Goal: Task Accomplishment & Management: Use online tool/utility

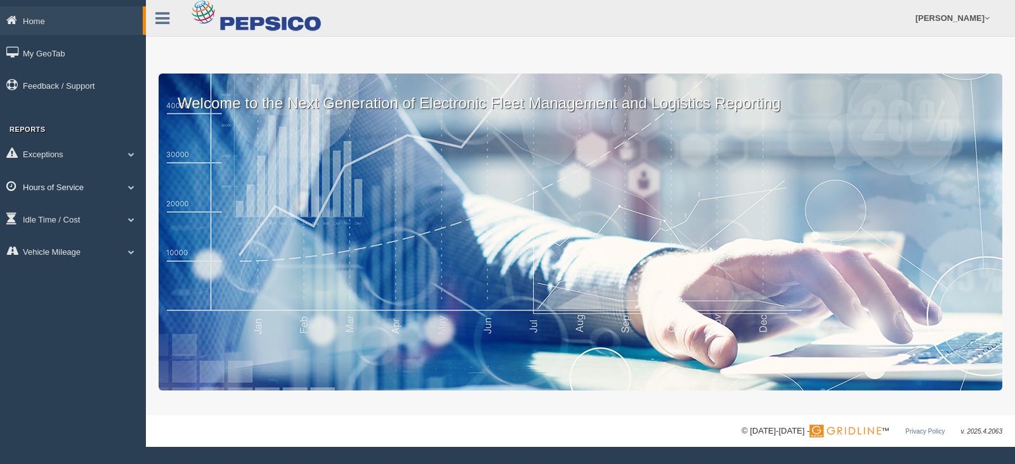
click at [113, 189] on link "Hours of Service" at bounding box center [73, 187] width 146 height 29
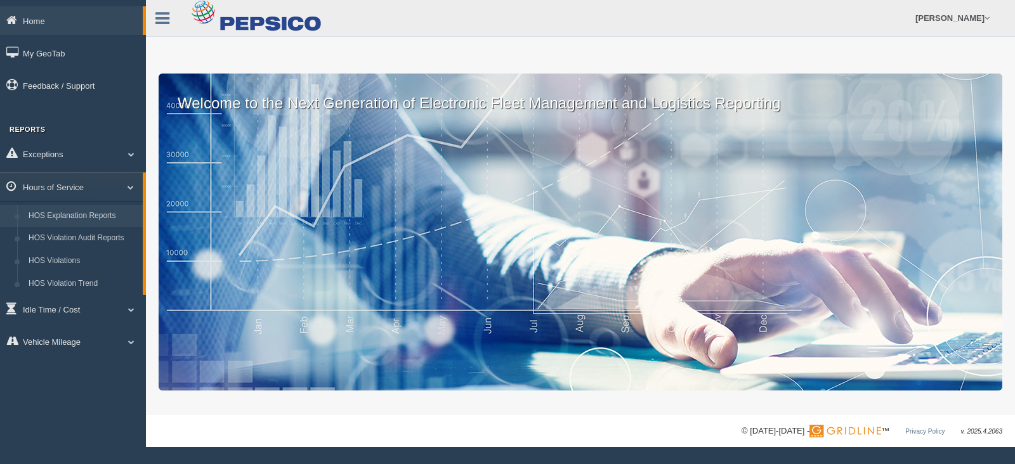
click at [89, 218] on link "HOS Explanation Reports" at bounding box center [83, 216] width 120 height 23
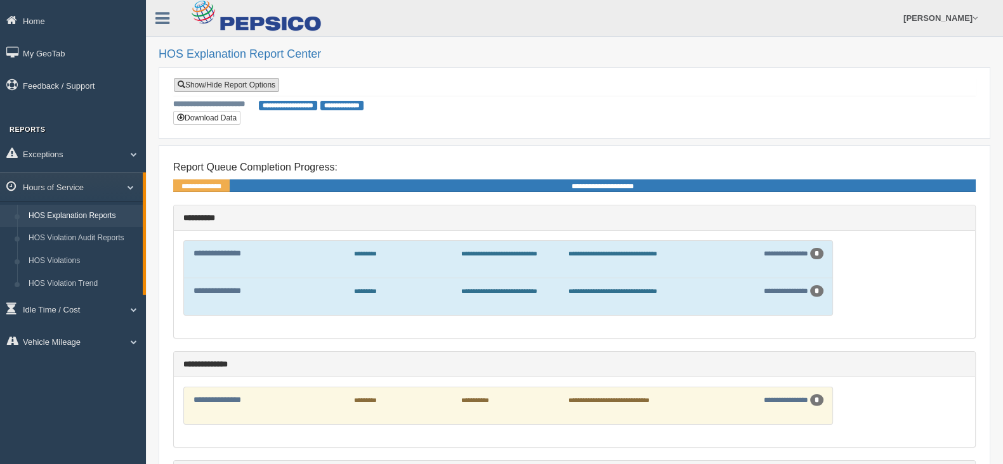
click at [242, 85] on link "Show/Hide Report Options" at bounding box center [226, 85] width 105 height 14
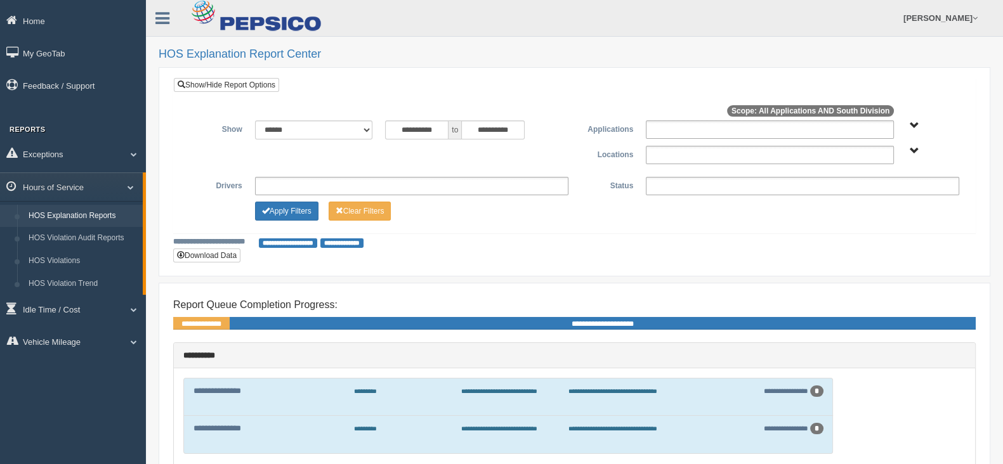
click at [910, 147] on span "South Division" at bounding box center [915, 152] width 10 height 10
click at [884, 197] on button "South Division" at bounding box center [881, 197] width 64 height 14
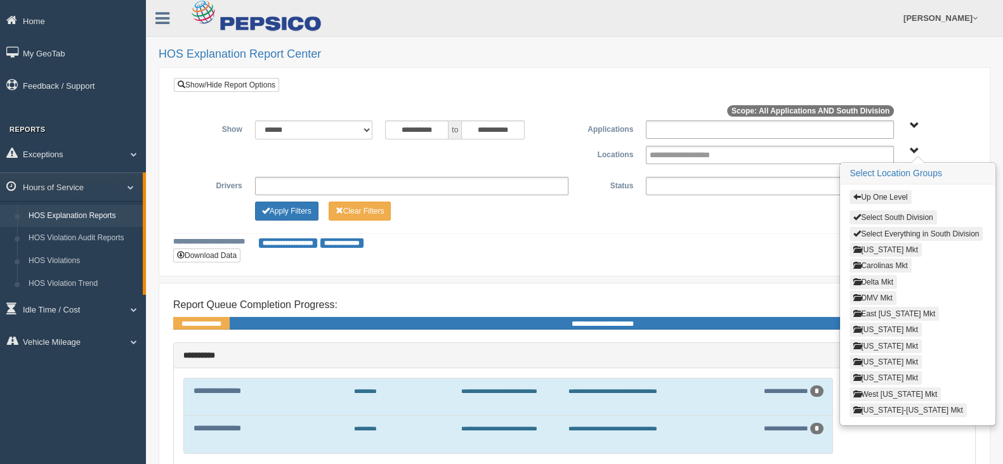
click at [872, 339] on button "[US_STATE] Mkt" at bounding box center [885, 346] width 72 height 14
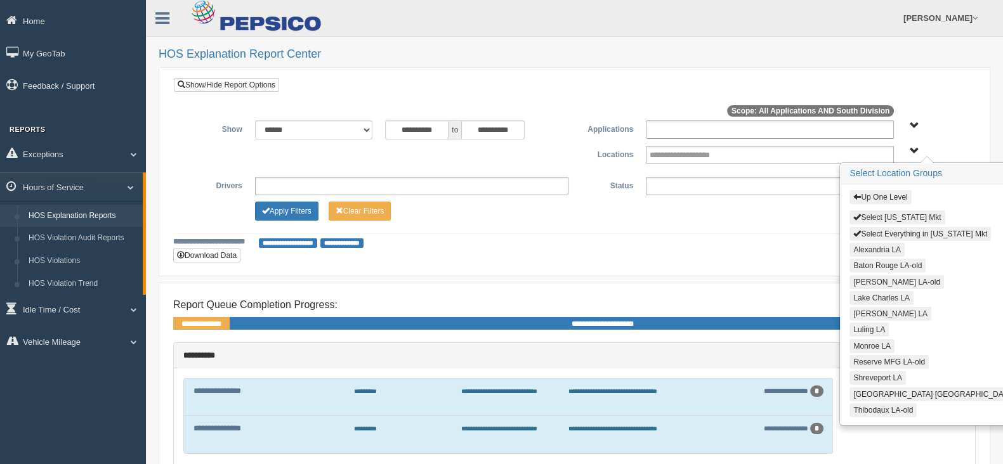
click at [873, 245] on button "Alexandria LA" at bounding box center [876, 250] width 55 height 14
click at [872, 297] on button "Lake Charles LA" at bounding box center [881, 298] width 64 height 14
click at [873, 312] on button "[PERSON_NAME] LA" at bounding box center [890, 314] width 82 height 14
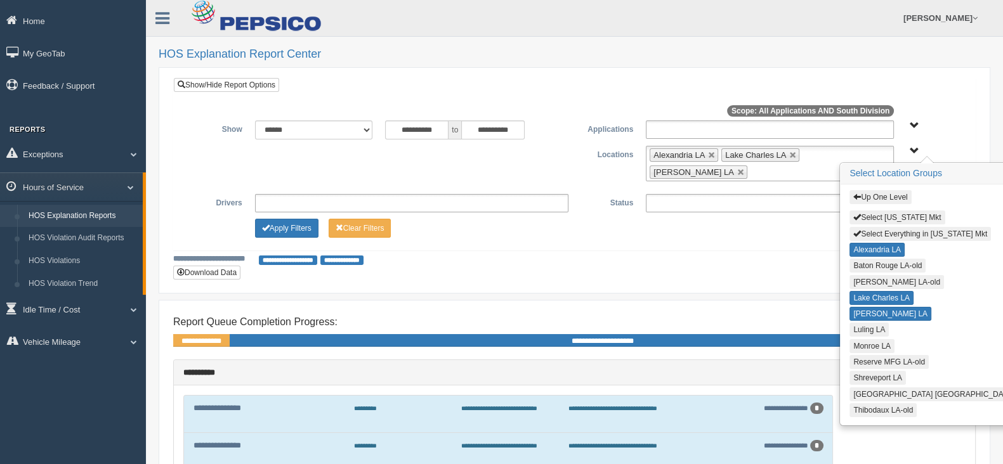
click at [867, 327] on button "Luling LA" at bounding box center [868, 330] width 39 height 14
drag, startPoint x: 863, startPoint y: 339, endPoint x: 866, endPoint y: 349, distance: 10.5
click at [863, 341] on button "Monroe LA" at bounding box center [871, 346] width 45 height 14
drag, startPoint x: 866, startPoint y: 369, endPoint x: 863, endPoint y: 380, distance: 11.1
click at [866, 372] on button "Shreveport LA" at bounding box center [877, 378] width 56 height 14
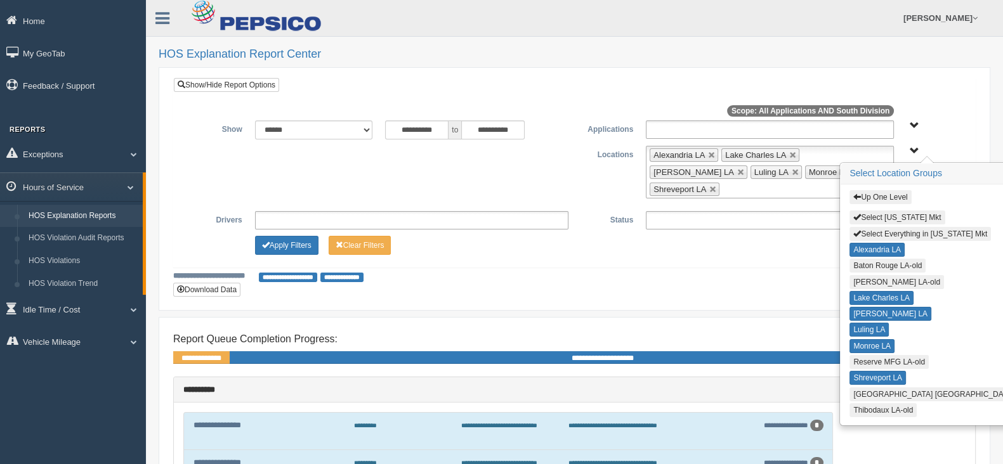
click at [865, 388] on button "[GEOGRAPHIC_DATA] [GEOGRAPHIC_DATA]" at bounding box center [933, 395] width 168 height 14
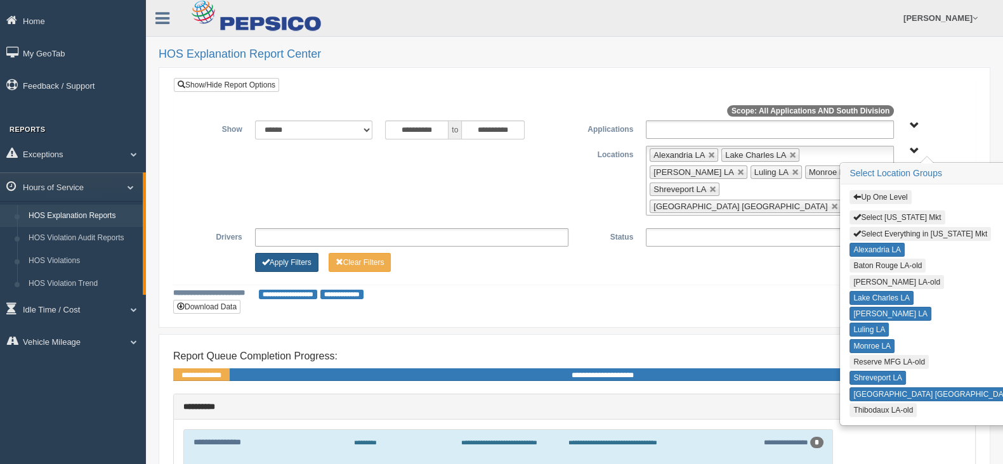
click at [280, 253] on button "Apply Filters" at bounding box center [286, 262] width 63 height 19
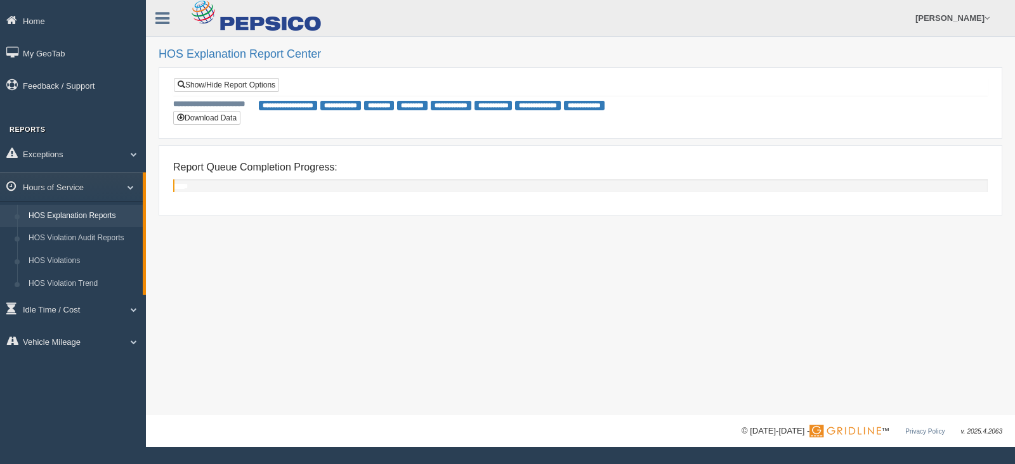
click at [93, 214] on link "HOS Explanation Reports" at bounding box center [83, 216] width 120 height 23
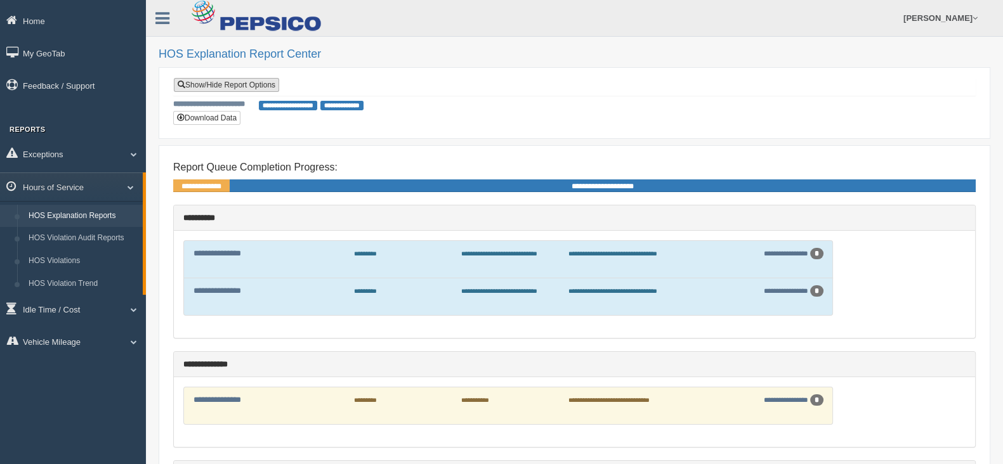
click at [257, 87] on link "Show/Hide Report Options" at bounding box center [226, 85] width 105 height 14
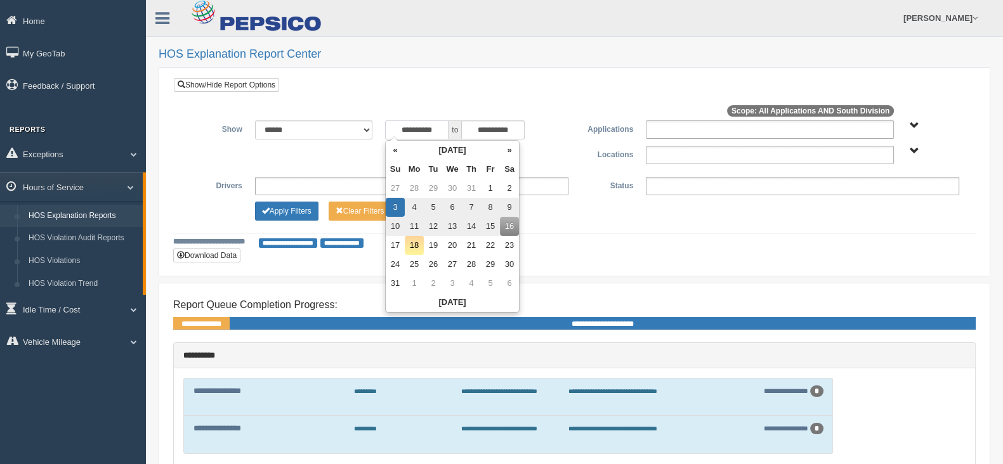
click at [417, 130] on input "**********" at bounding box center [416, 130] width 63 height 19
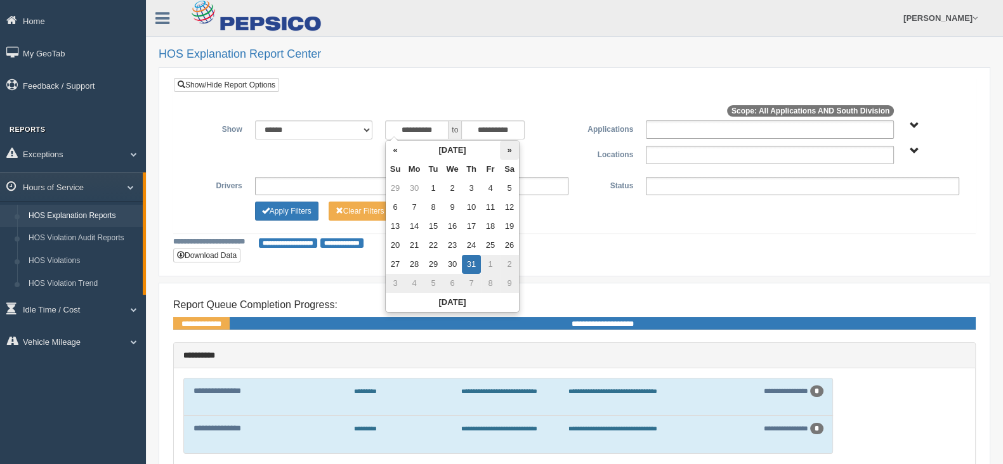
click at [510, 151] on th "»" at bounding box center [509, 150] width 19 height 19
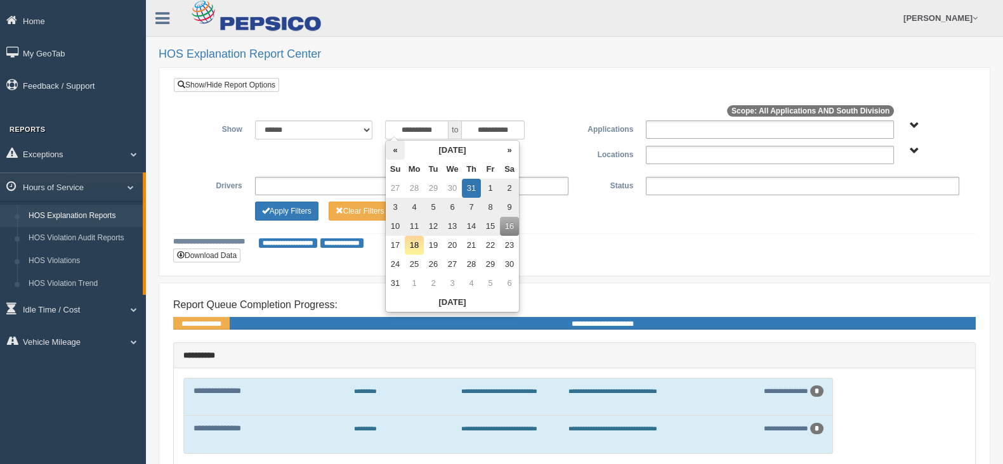
click at [393, 151] on th "«" at bounding box center [395, 150] width 19 height 19
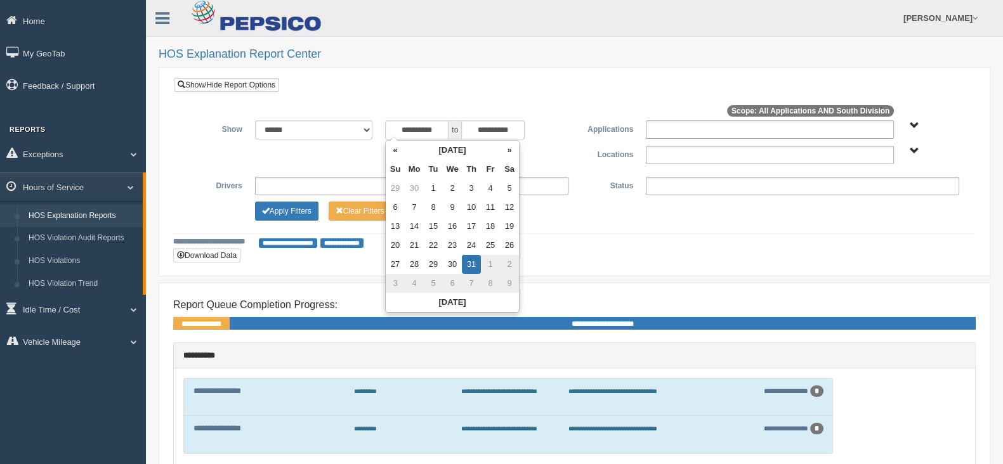
click at [395, 282] on td "3" at bounding box center [395, 283] width 19 height 19
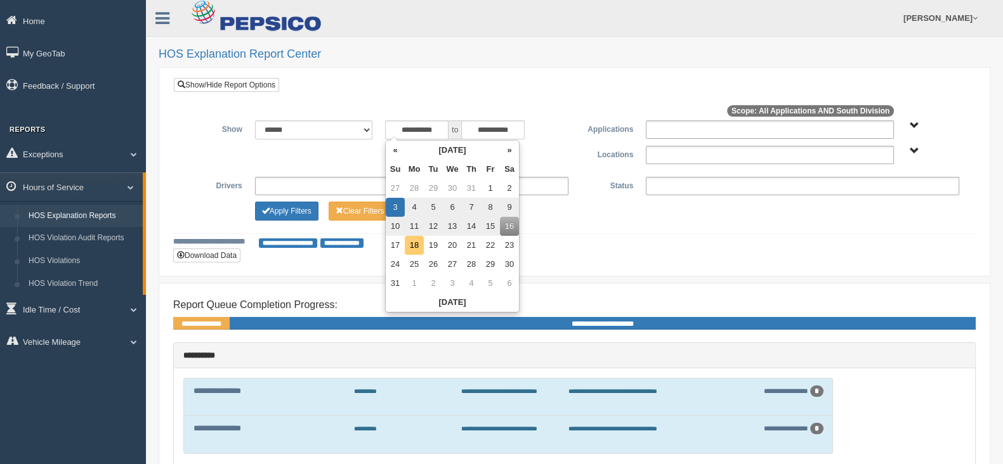
click at [415, 248] on td "18" at bounding box center [414, 245] width 19 height 19
type input "**********"
click at [415, 128] on input "**********" at bounding box center [416, 130] width 63 height 19
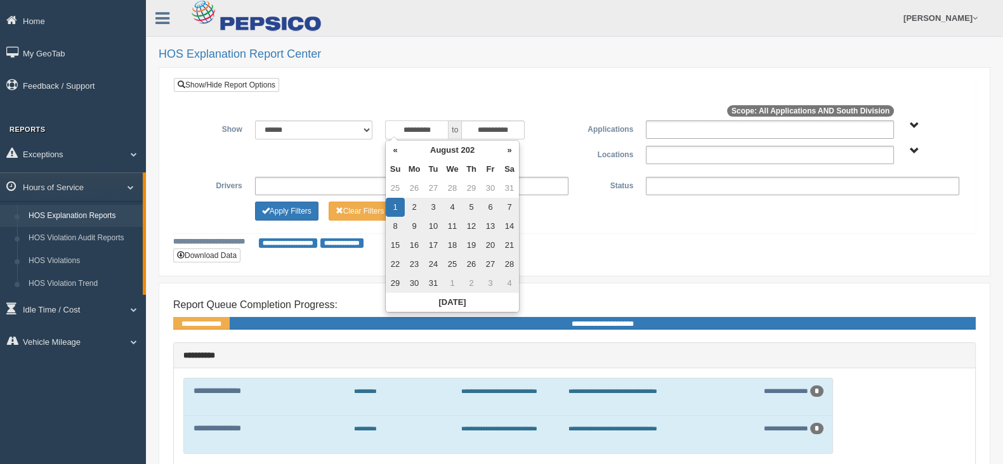
click at [417, 128] on input "*********" at bounding box center [416, 130] width 63 height 19
click at [511, 150] on th "»" at bounding box center [509, 150] width 19 height 19
click at [510, 150] on th "»" at bounding box center [509, 150] width 19 height 19
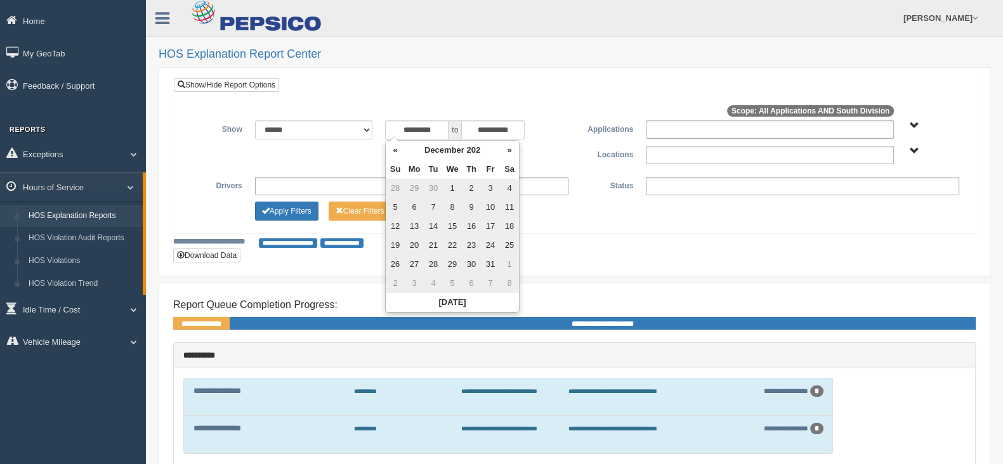
click at [510, 150] on th "»" at bounding box center [509, 150] width 19 height 19
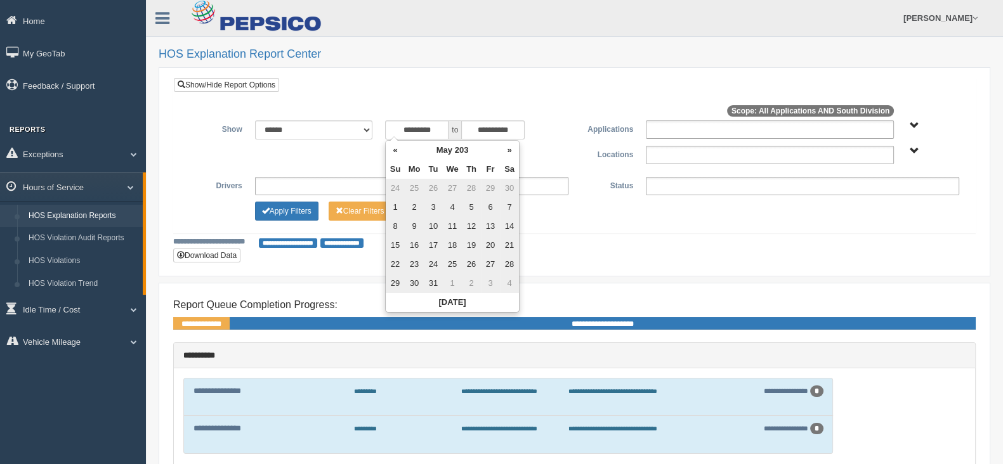
click at [510, 150] on th "»" at bounding box center [509, 150] width 19 height 19
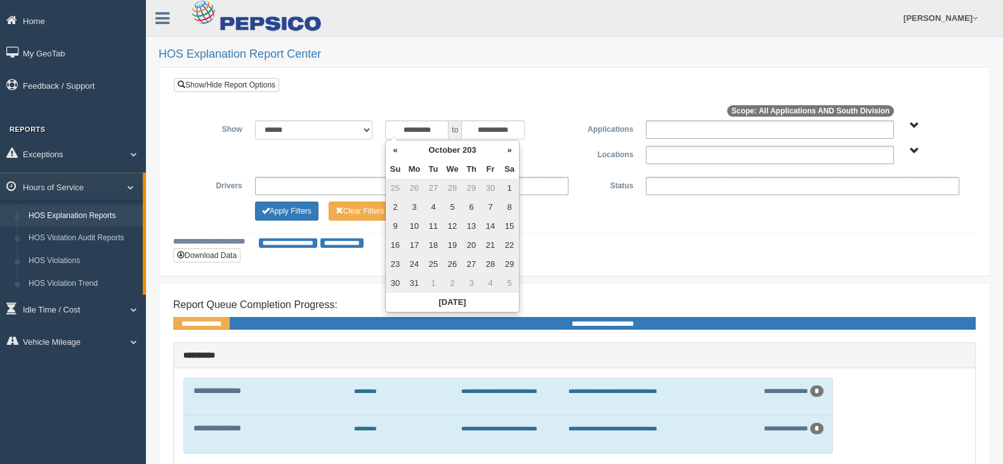
click at [510, 150] on th "»" at bounding box center [509, 150] width 19 height 19
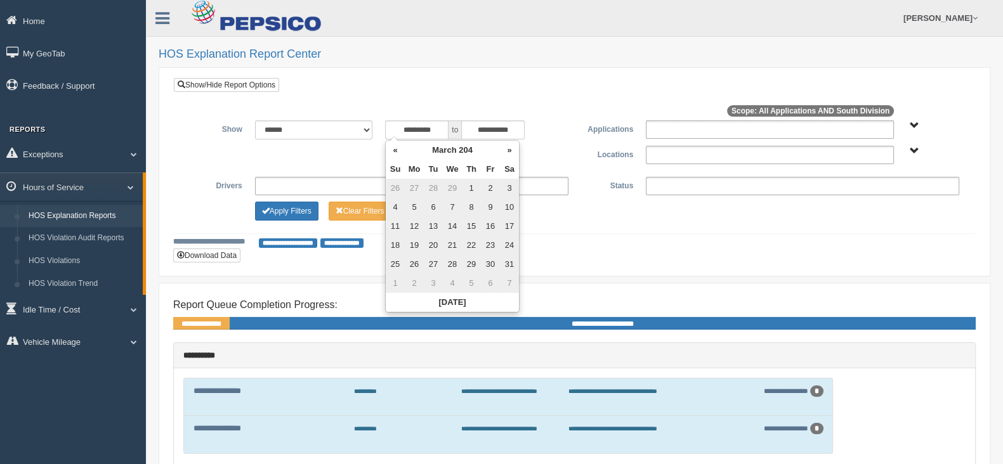
click at [510, 150] on th "»" at bounding box center [509, 150] width 19 height 19
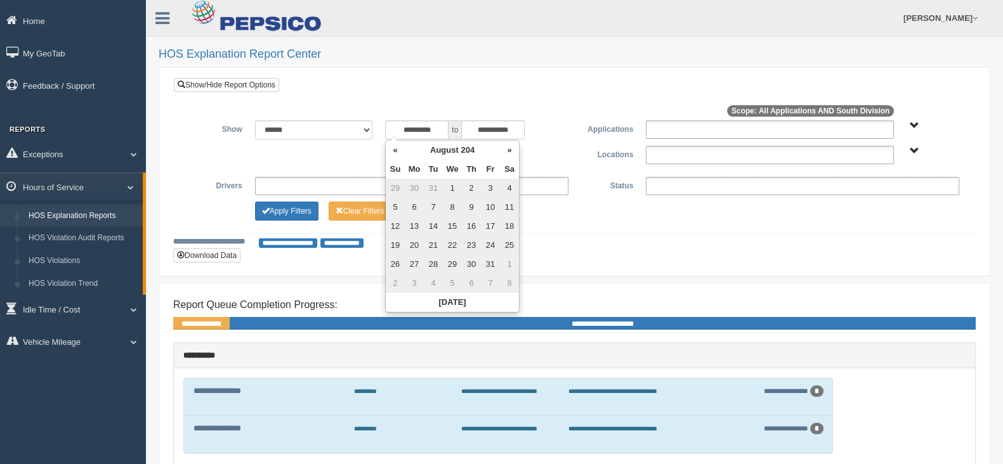
click at [510, 150] on th "»" at bounding box center [509, 150] width 19 height 19
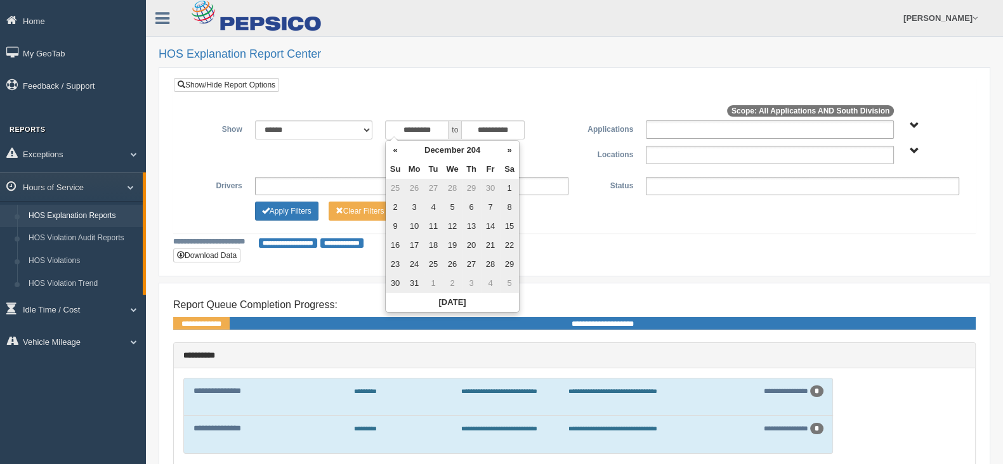
click at [510, 150] on th "»" at bounding box center [509, 150] width 19 height 19
click at [511, 150] on th "»" at bounding box center [509, 150] width 19 height 19
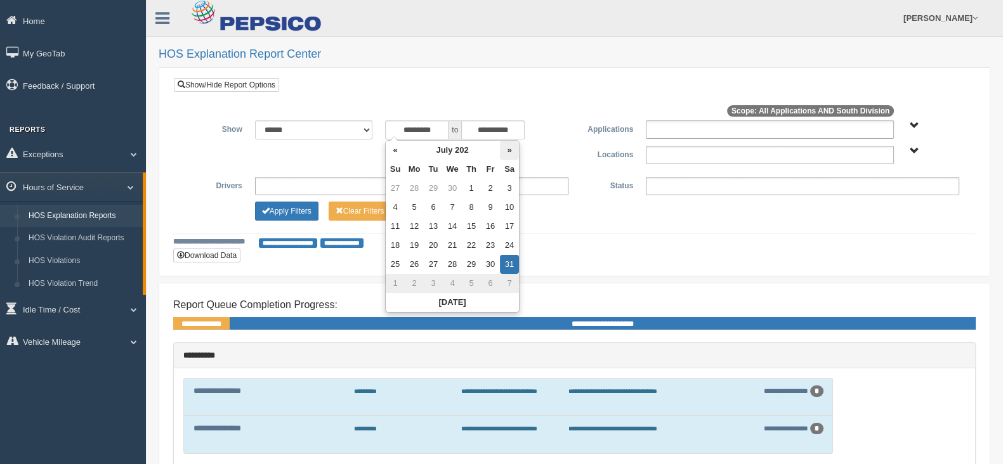
click at [507, 146] on th "»" at bounding box center [509, 150] width 19 height 19
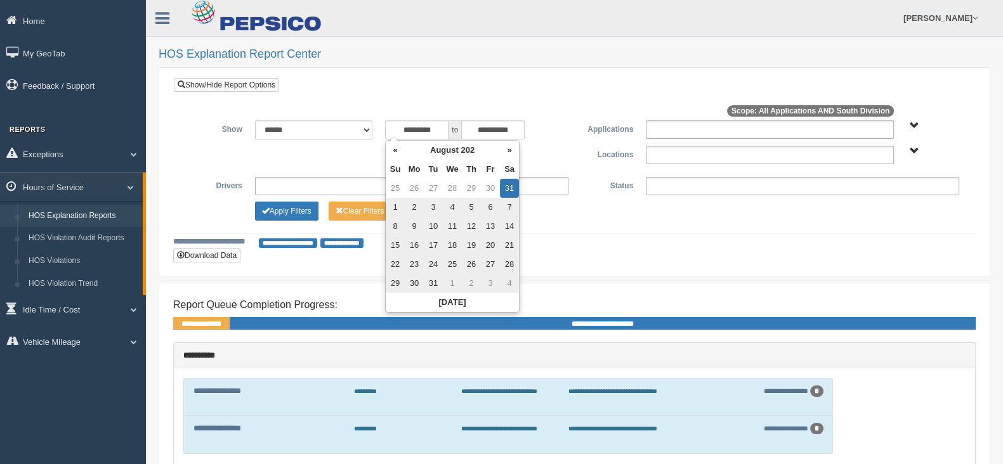
click at [431, 206] on td "3" at bounding box center [433, 207] width 19 height 19
type input "**********"
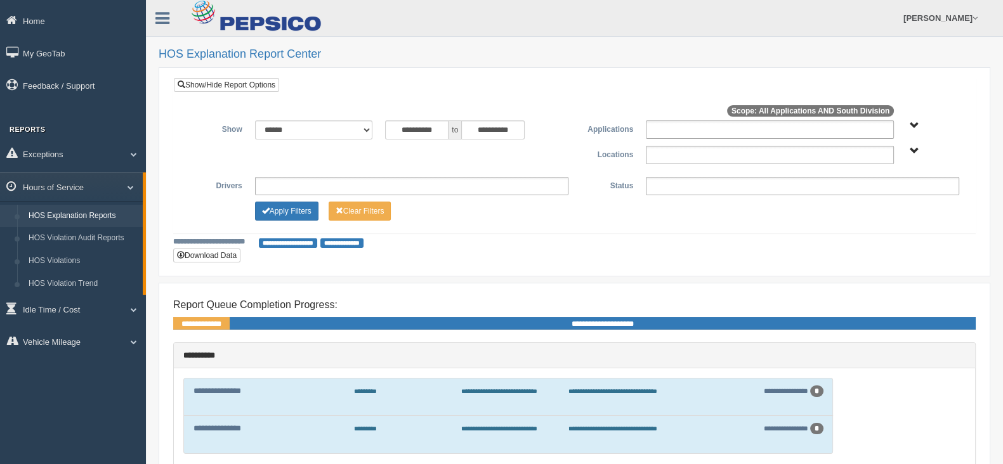
click at [589, 211] on div "Apply Filters Clear Filters" at bounding box center [574, 209] width 782 height 15
click at [910, 148] on span "South Division" at bounding box center [915, 152] width 10 height 10
click at [883, 195] on button "South Division" at bounding box center [881, 197] width 64 height 14
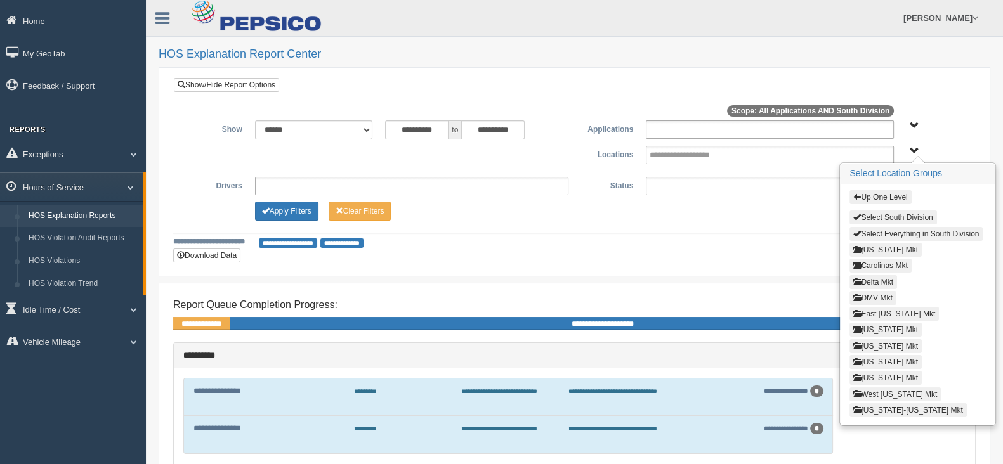
click at [884, 345] on button "Louisiana Mkt" at bounding box center [885, 346] width 72 height 14
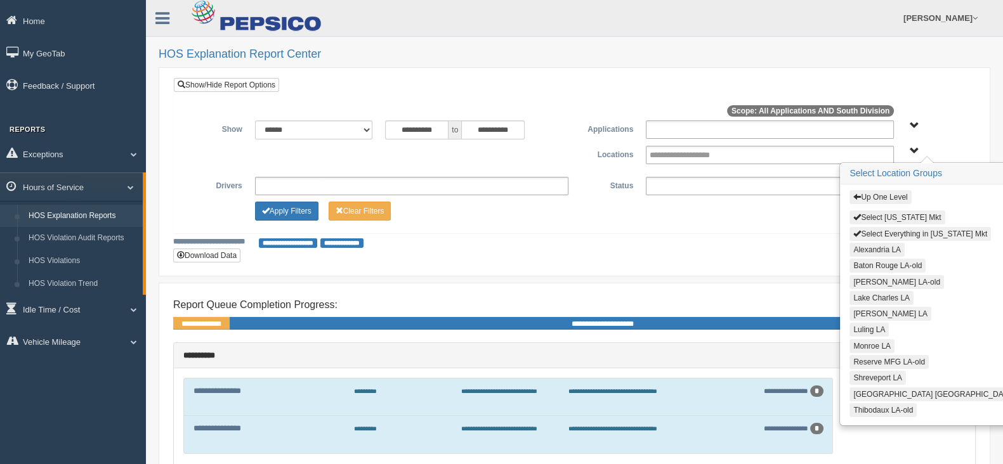
click at [871, 245] on button "Alexandria LA" at bounding box center [876, 250] width 55 height 14
click at [875, 296] on button "Lake Charles LA" at bounding box center [881, 298] width 64 height 14
click at [878, 309] on button "[PERSON_NAME] LA" at bounding box center [890, 314] width 82 height 14
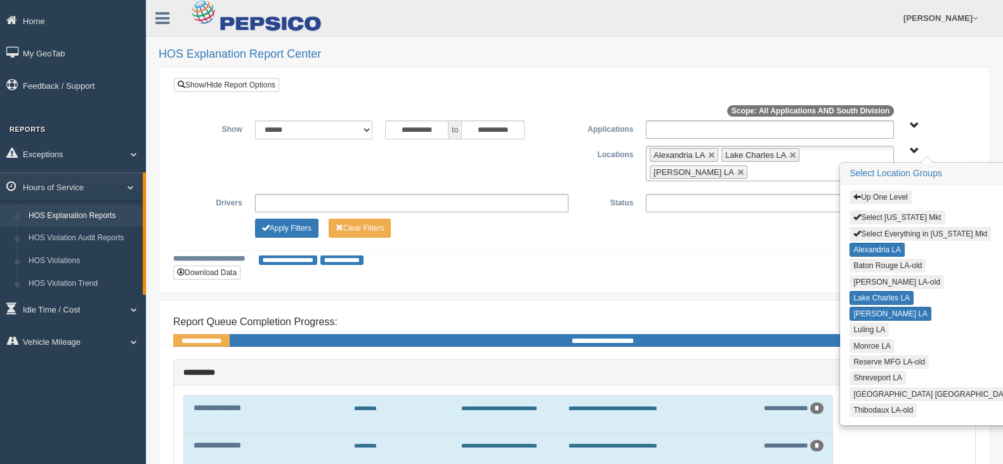
click at [877, 325] on button "Luling LA" at bounding box center [868, 330] width 39 height 14
click at [877, 339] on button "Monroe LA" at bounding box center [871, 346] width 45 height 14
click at [879, 371] on button "Shreveport LA" at bounding box center [877, 378] width 56 height 14
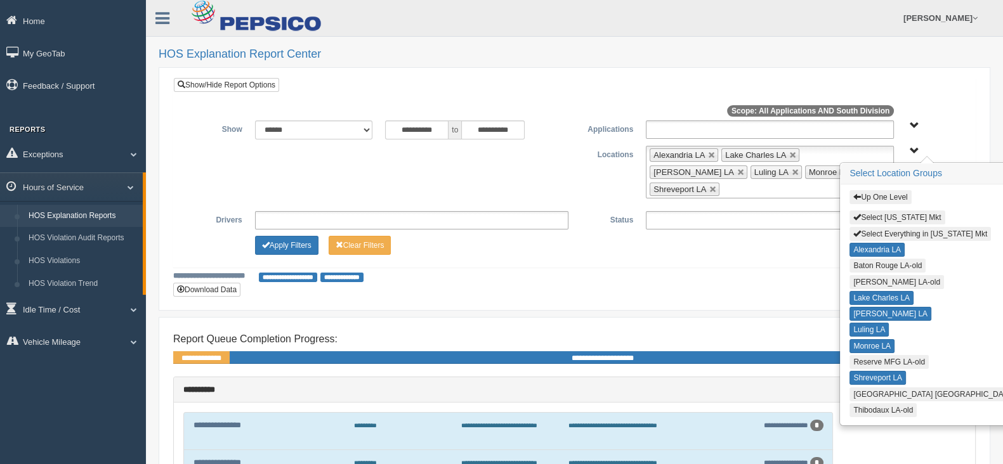
click at [877, 388] on button "[GEOGRAPHIC_DATA] [GEOGRAPHIC_DATA]" at bounding box center [933, 395] width 168 height 14
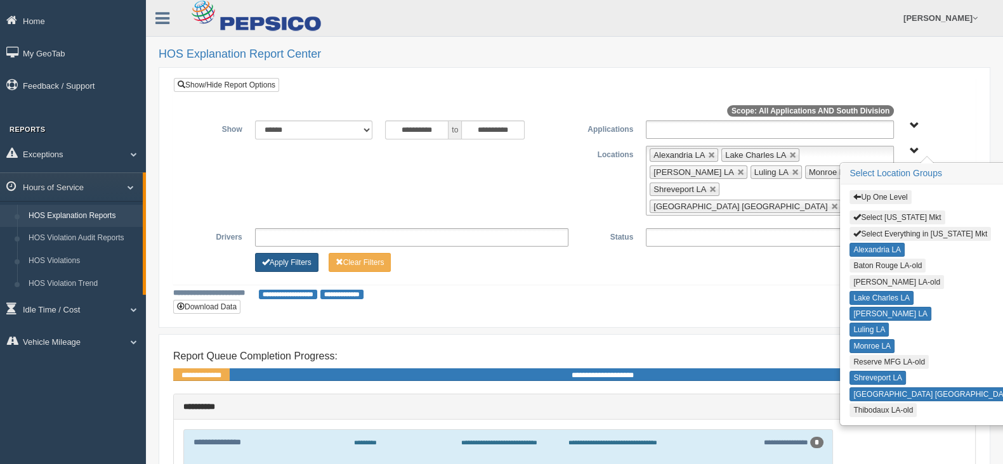
click at [270, 253] on button "Apply Filters" at bounding box center [286, 262] width 63 height 19
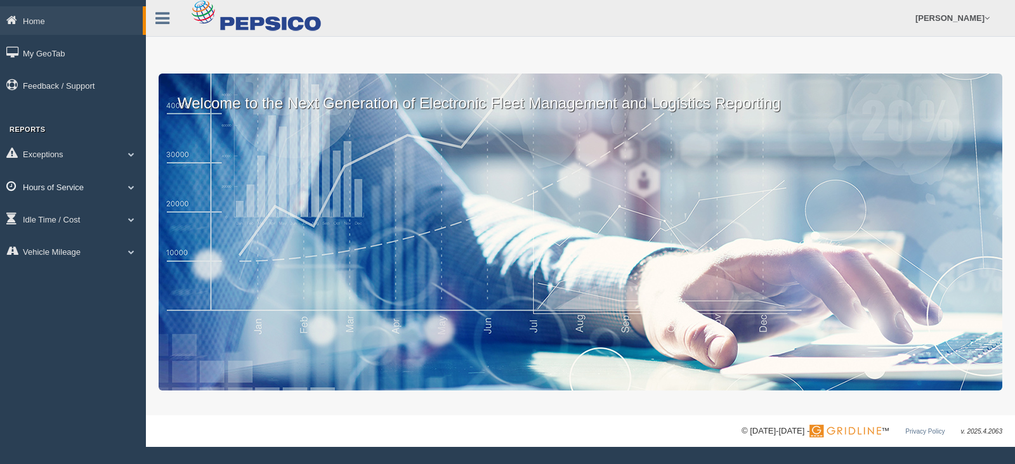
click at [42, 185] on link "Hours of Service" at bounding box center [73, 187] width 146 height 29
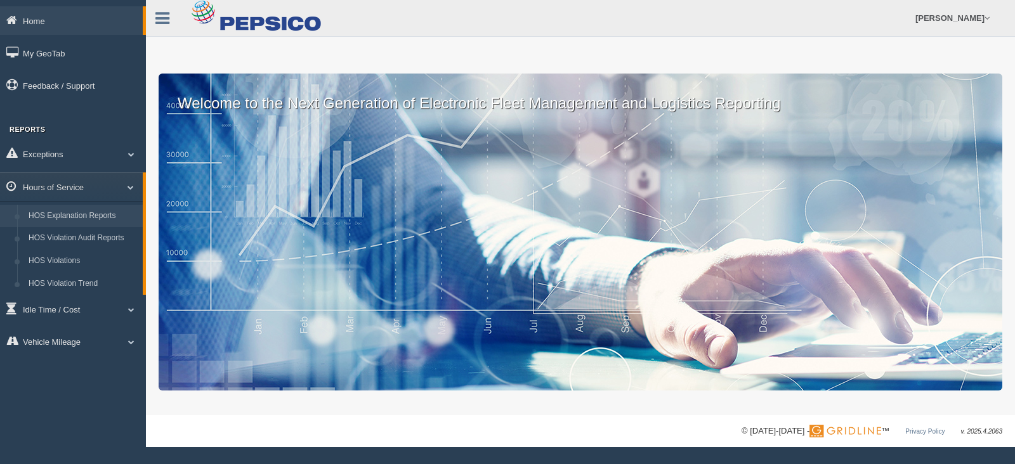
click at [69, 218] on link "HOS Explanation Reports" at bounding box center [83, 216] width 120 height 23
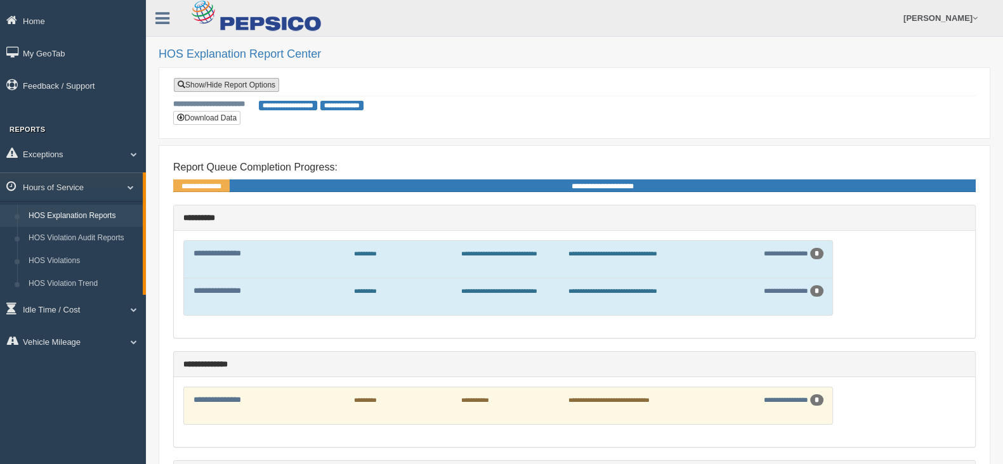
click at [226, 84] on link "Show/Hide Report Options" at bounding box center [226, 85] width 105 height 14
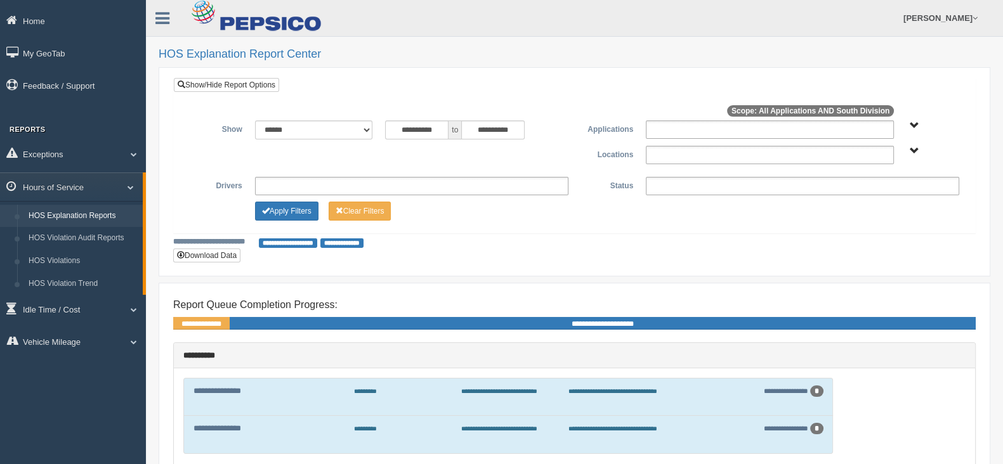
click at [915, 150] on span "South Division" at bounding box center [915, 152] width 10 height 10
click at [891, 190] on div "South Division" at bounding box center [914, 198] width 148 height 27
click at [888, 193] on button "South Division" at bounding box center [881, 197] width 64 height 14
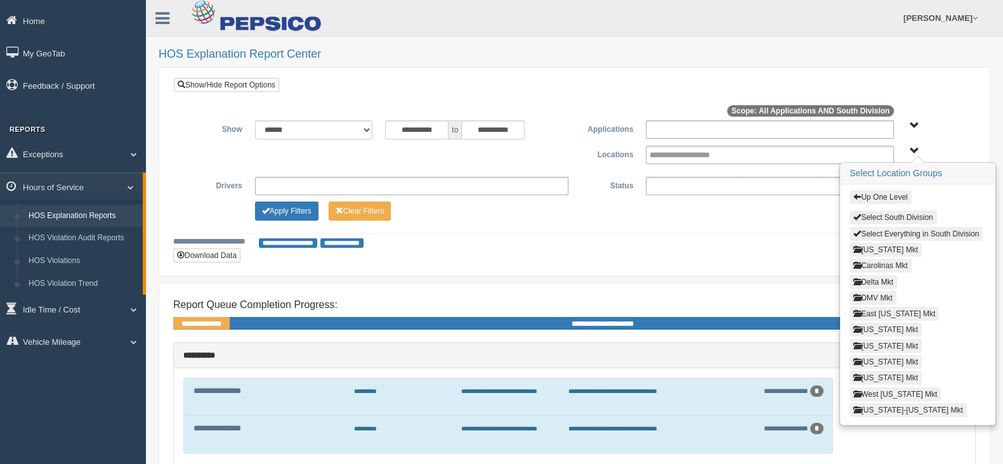
click at [874, 343] on button "Louisiana Mkt" at bounding box center [885, 346] width 72 height 14
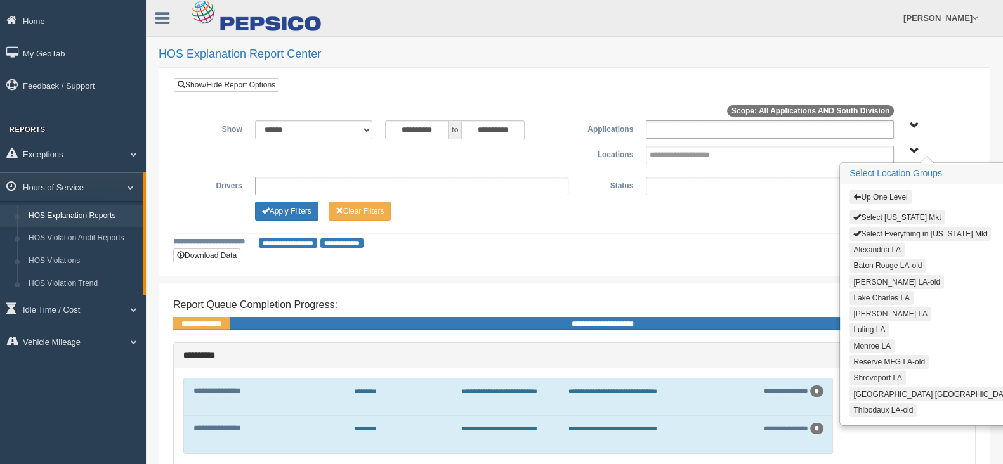
click at [877, 247] on button "Alexandria LA" at bounding box center [876, 250] width 55 height 14
click at [879, 294] on button "Lake Charles LA" at bounding box center [881, 298] width 64 height 14
click at [879, 309] on button "[PERSON_NAME] LA" at bounding box center [890, 314] width 82 height 14
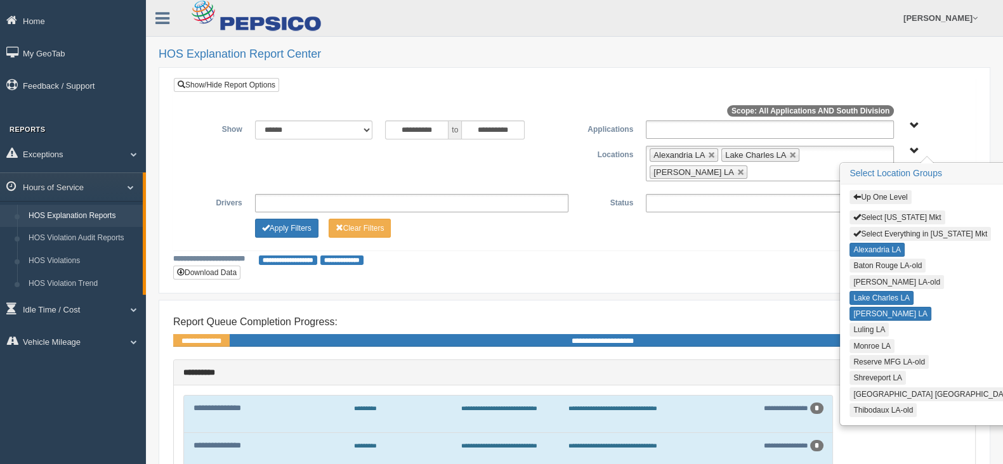
click at [873, 325] on button "Luling LA" at bounding box center [868, 330] width 39 height 14
click at [870, 344] on button "Monroe LA" at bounding box center [871, 346] width 45 height 14
click at [866, 372] on button "Shreveport LA" at bounding box center [877, 378] width 56 height 14
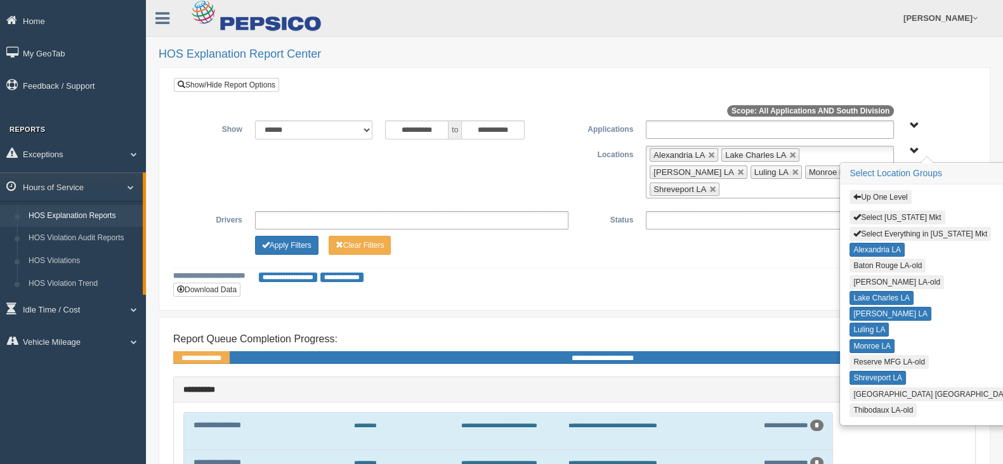
click at [865, 388] on button "[GEOGRAPHIC_DATA] [GEOGRAPHIC_DATA]" at bounding box center [933, 395] width 168 height 14
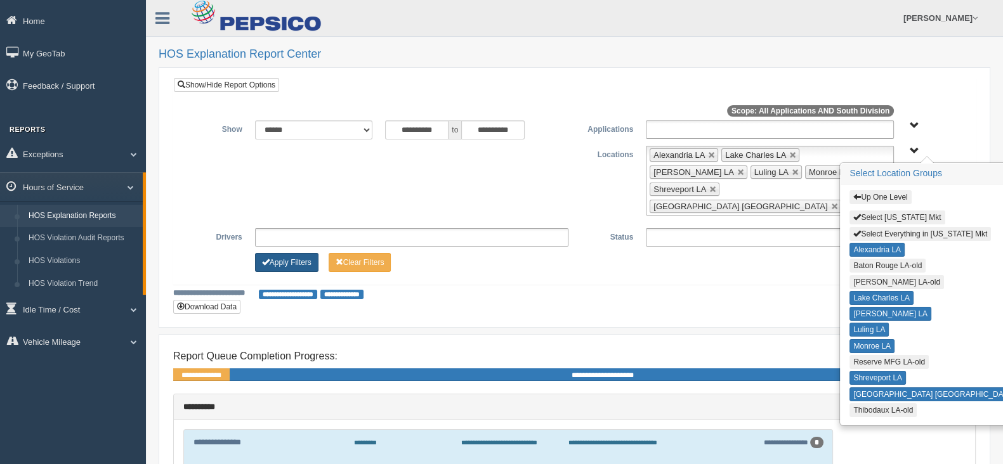
click at [308, 253] on button "Apply Filters" at bounding box center [286, 262] width 63 height 19
